Goal: Find specific page/section: Find specific page/section

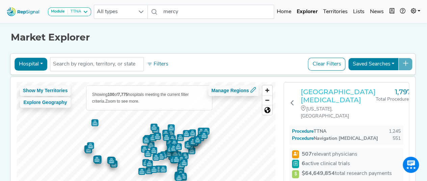
click at [314, 91] on h3 "[GEOGRAPHIC_DATA][MEDICAL_DATA]" at bounding box center [338, 96] width 75 height 16
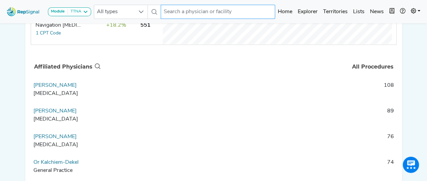
click at [195, 12] on input "text" at bounding box center [218, 12] width 114 height 14
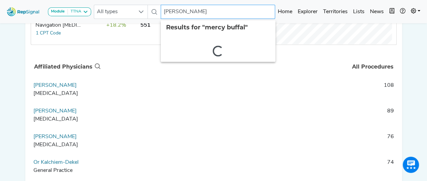
type input "mercy buffalo"
